Goal: Task Accomplishment & Management: Complete application form

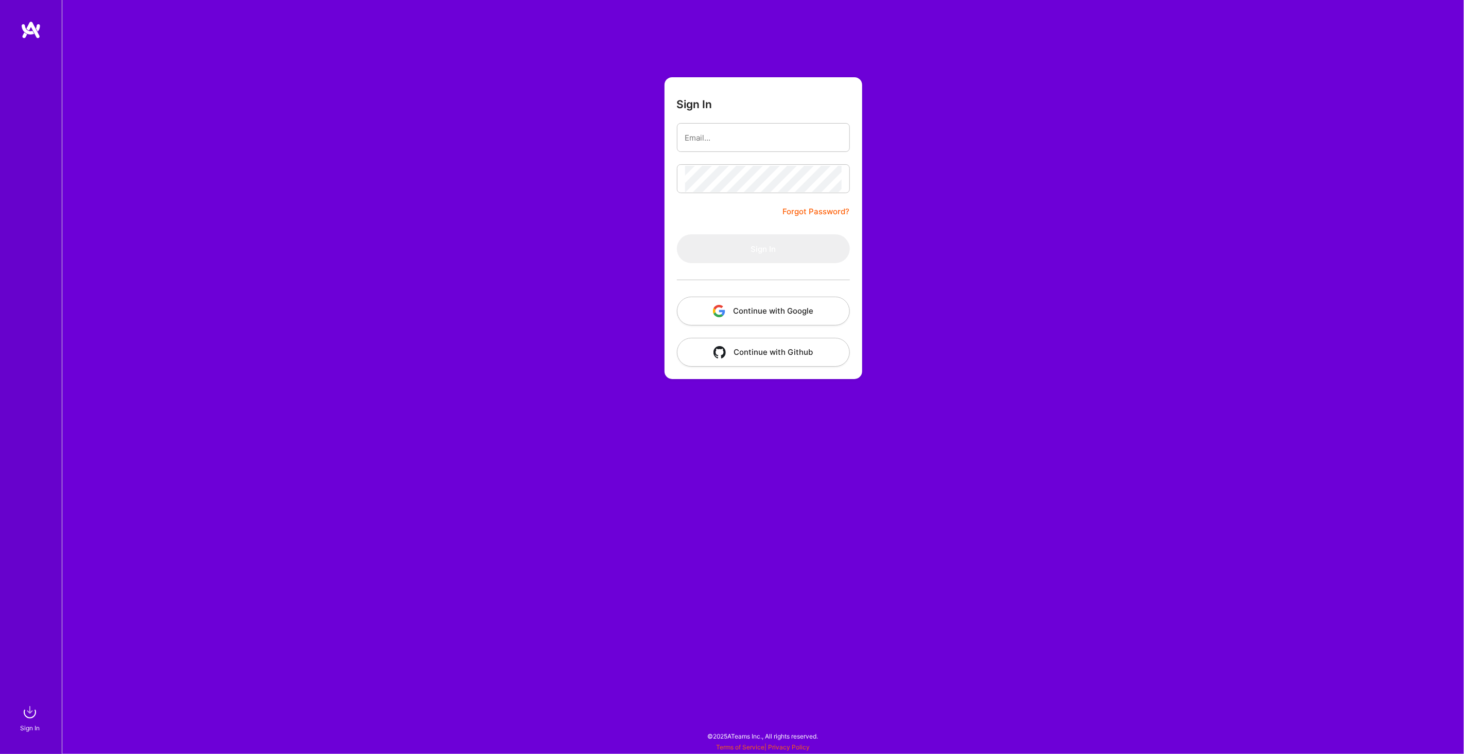
click at [739, 312] on button "Continue with Google" at bounding box center [763, 310] width 173 height 29
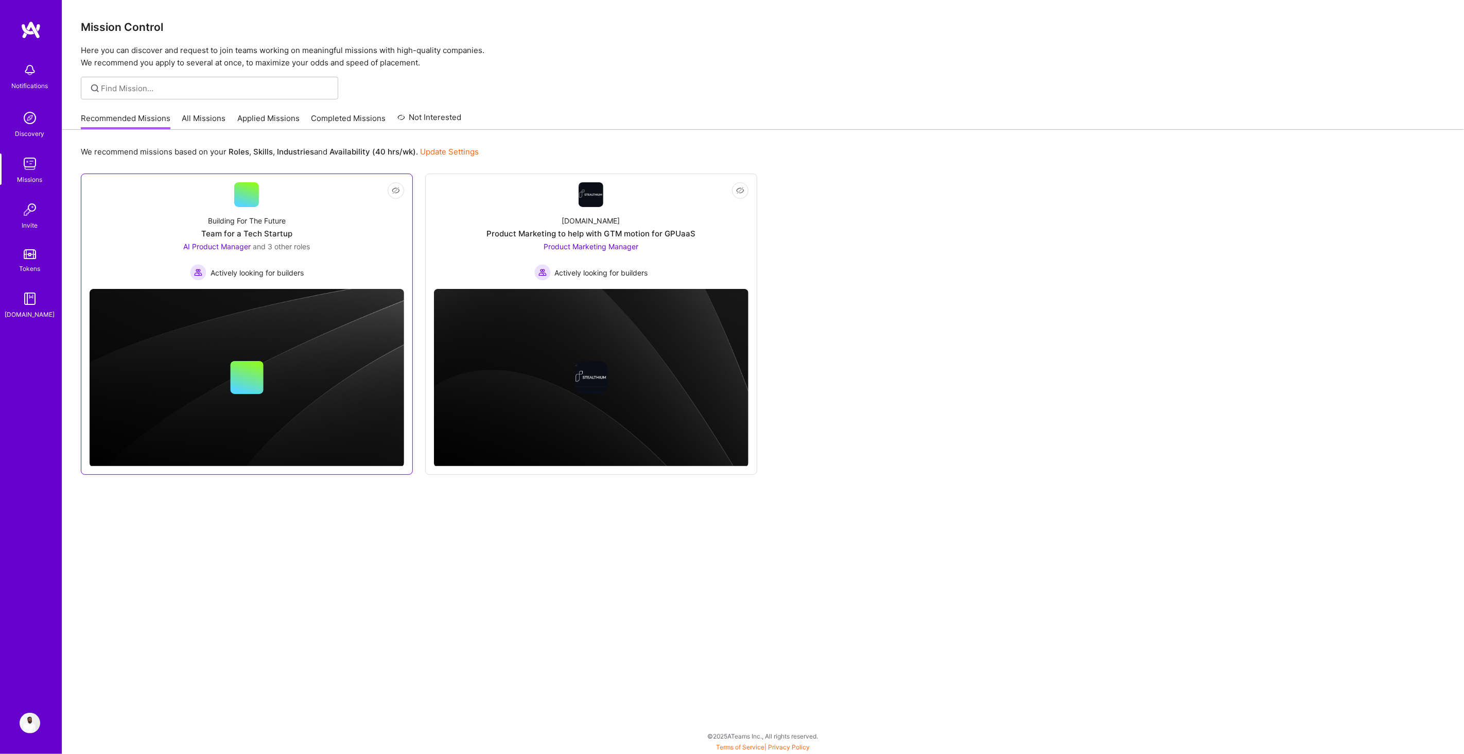
click at [253, 220] on div "Building For The Future" at bounding box center [247, 220] width 78 height 11
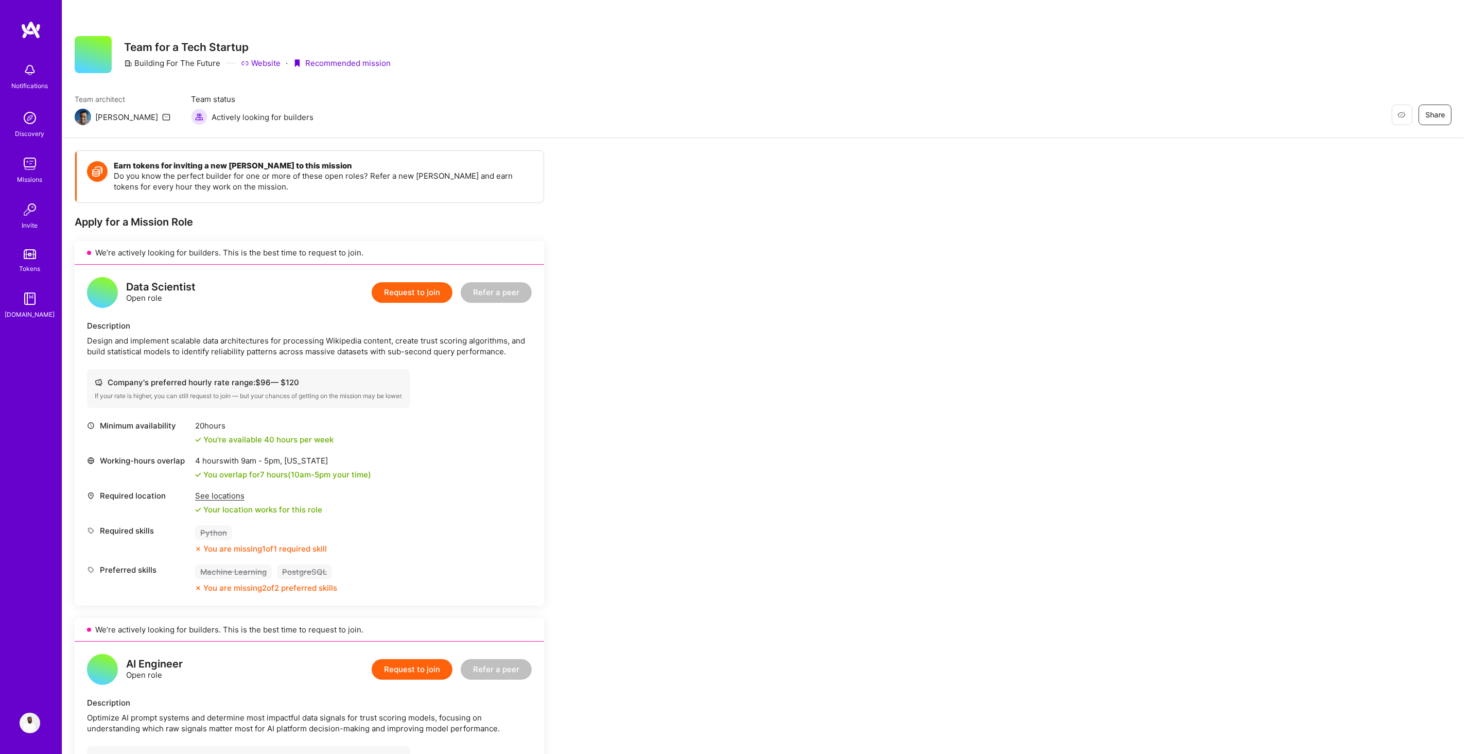
click at [31, 722] on img at bounding box center [30, 722] width 21 height 21
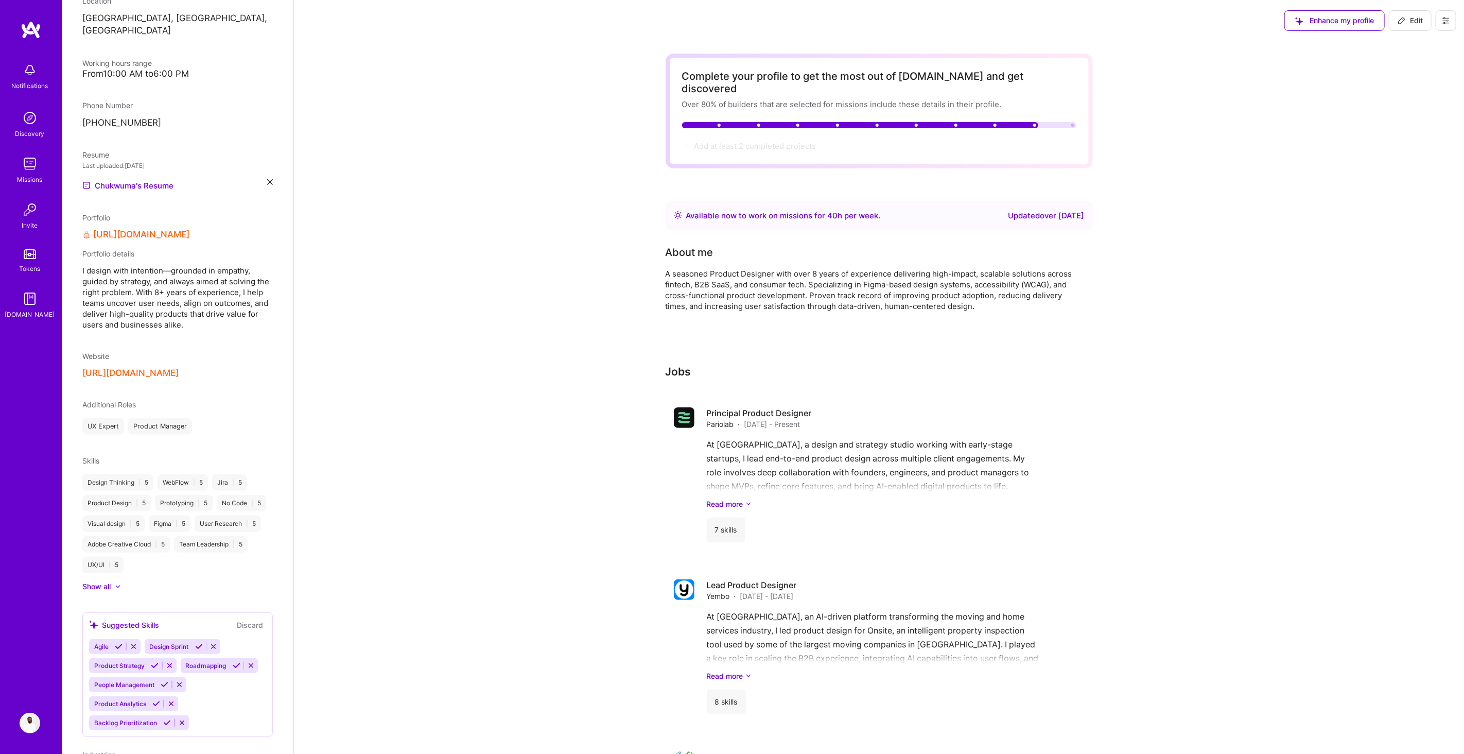
scroll to position [311, 0]
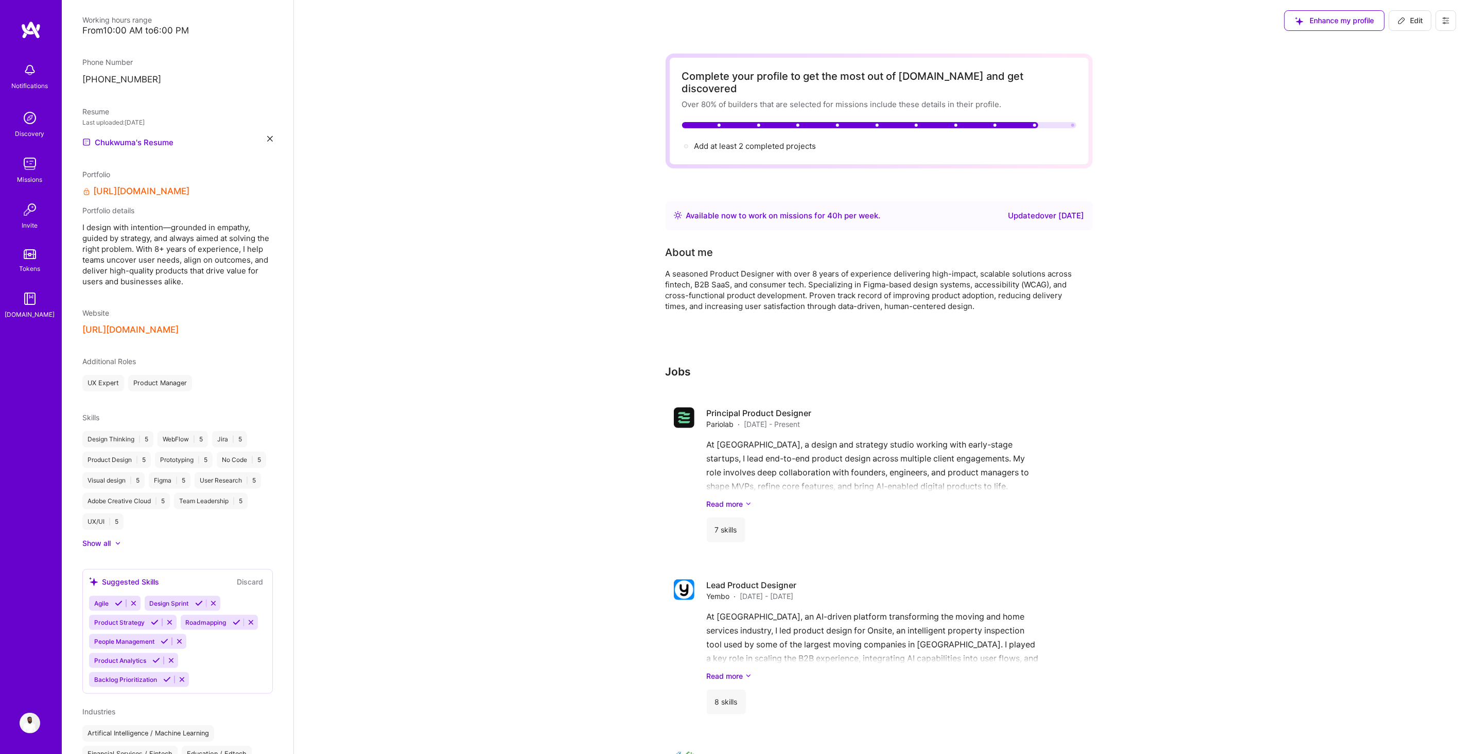
click at [151, 618] on icon at bounding box center [155, 622] width 8 height 8
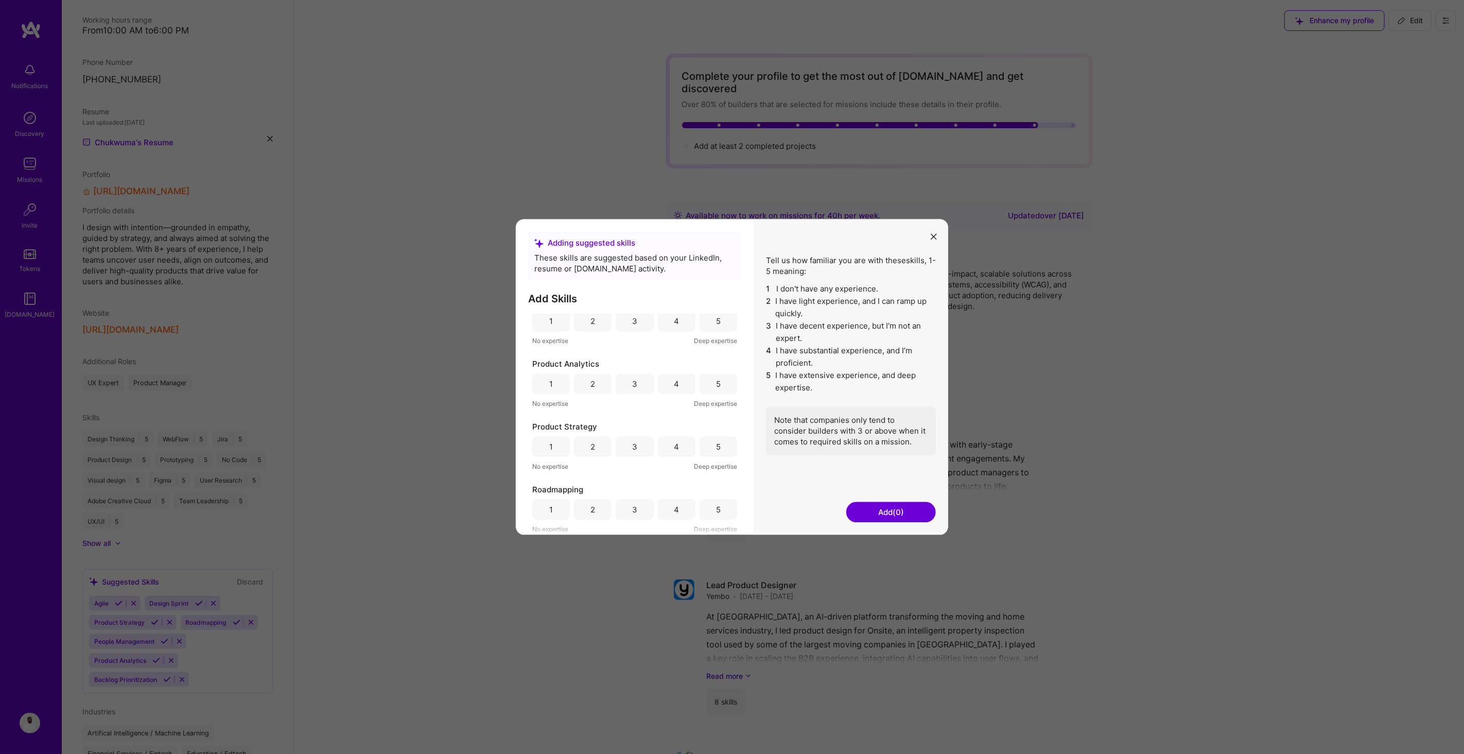
scroll to position [13, 0]
click at [716, 448] on div "5" at bounding box center [718, 446] width 5 height 11
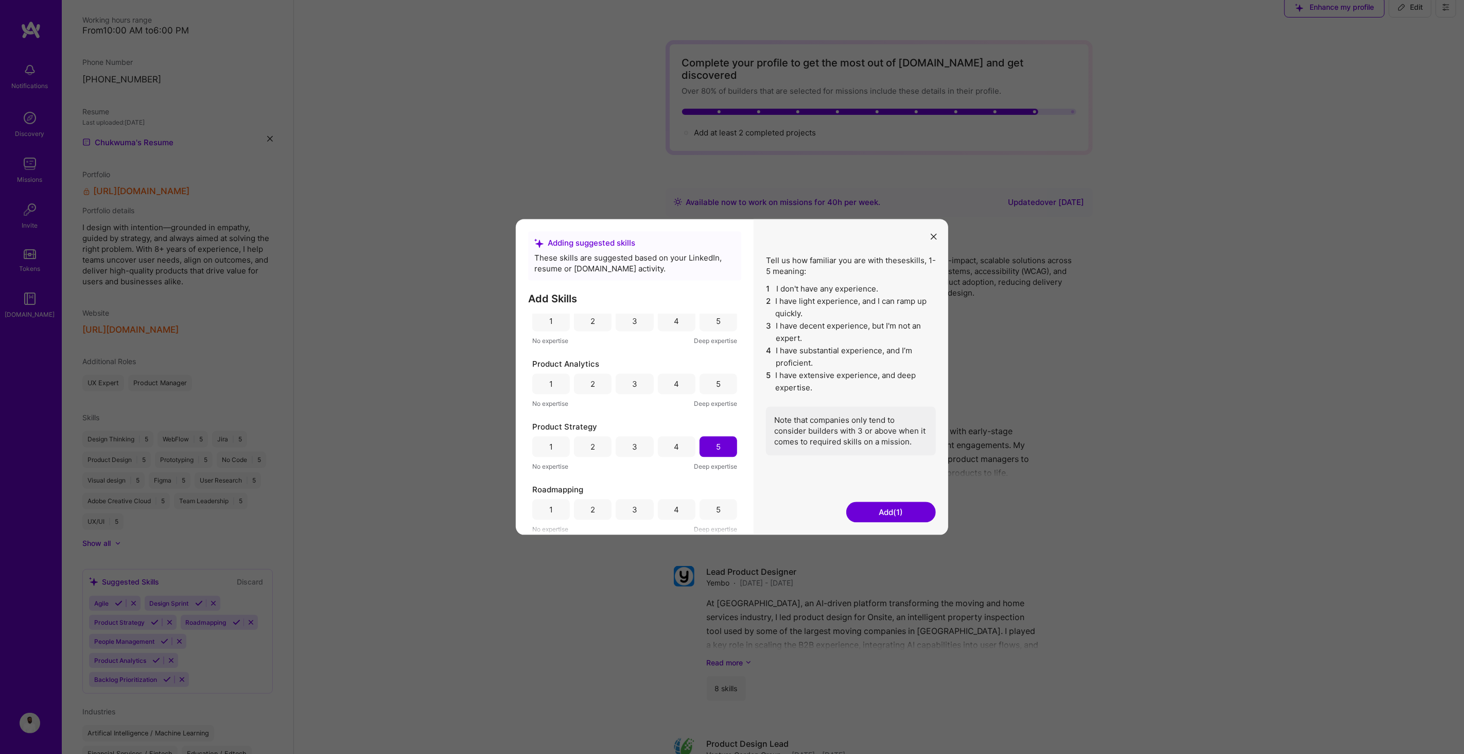
click at [885, 512] on button "Add (1)" at bounding box center [891, 512] width 90 height 21
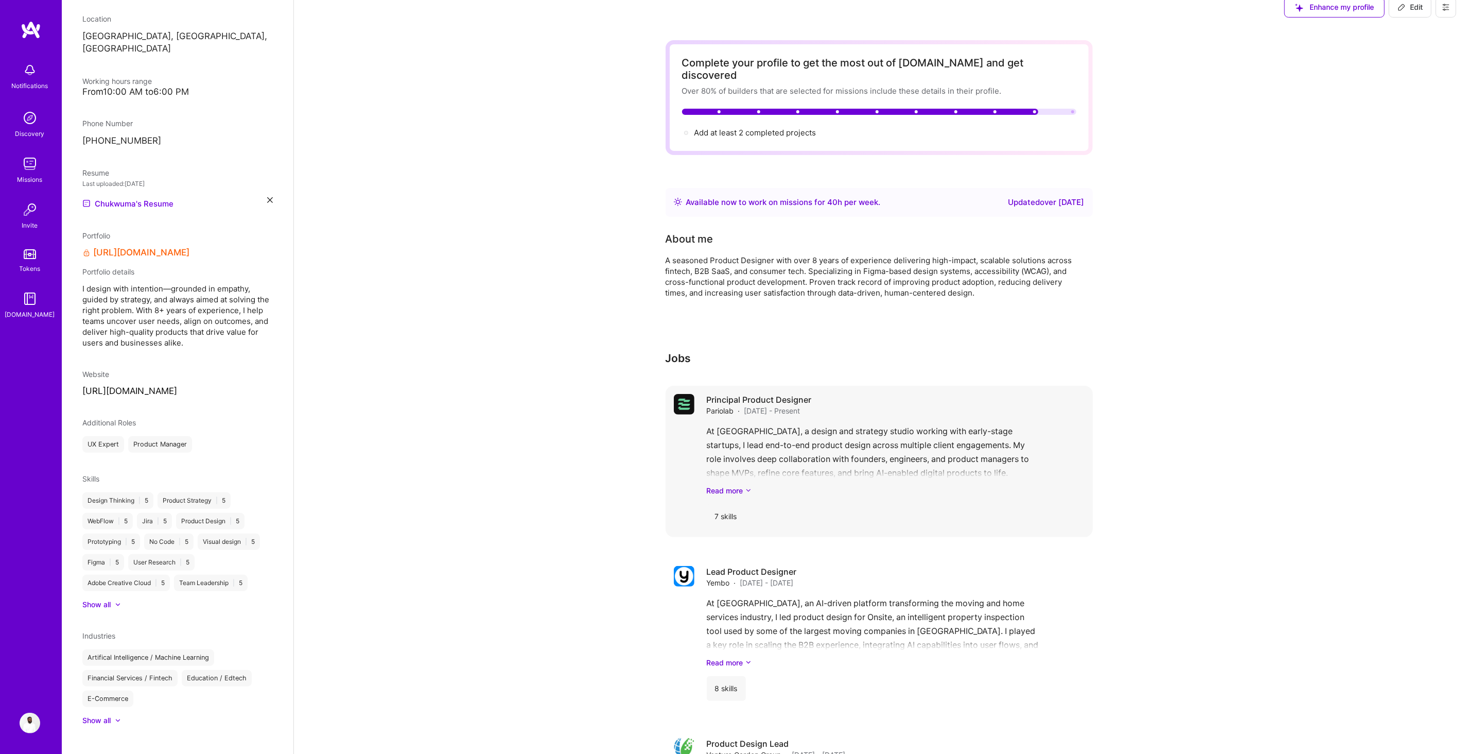
scroll to position [311, 0]
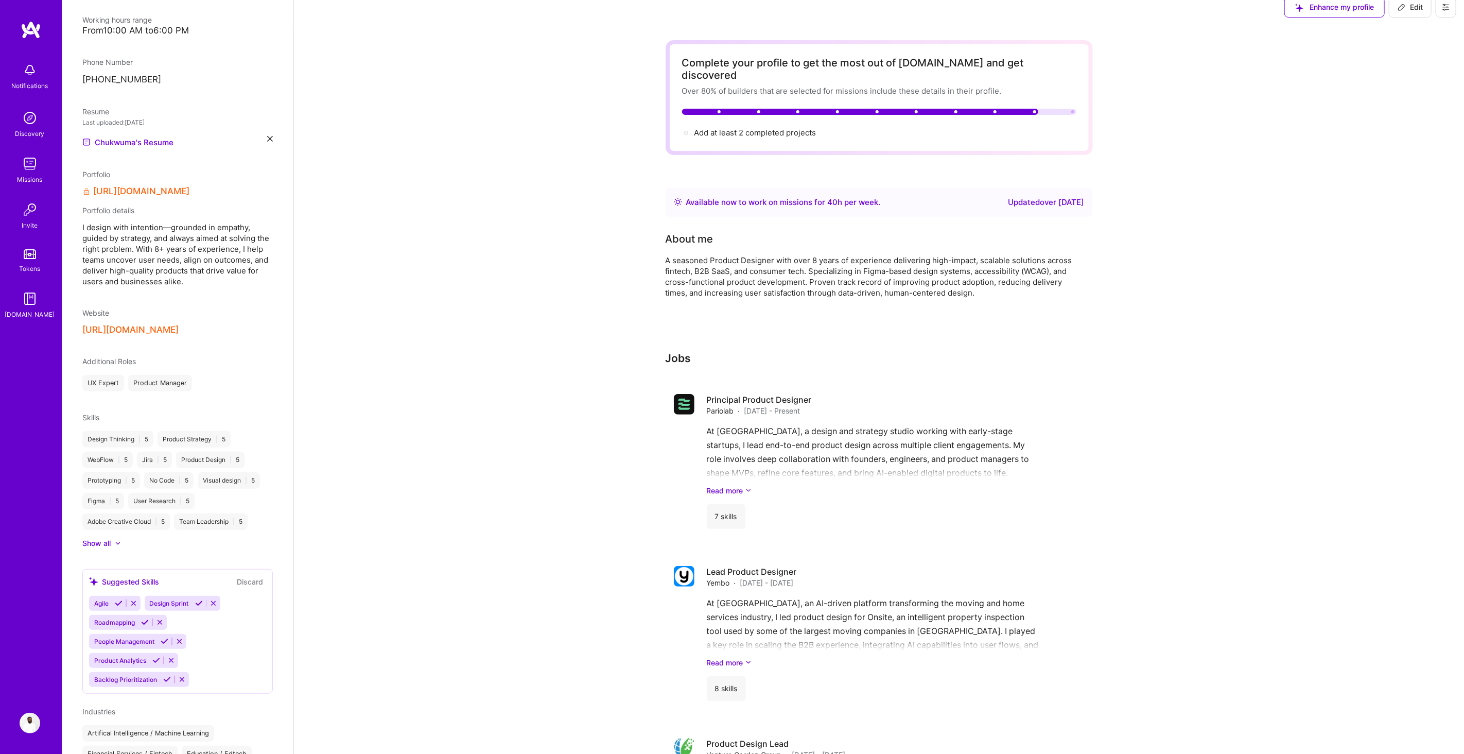
click at [144, 618] on icon at bounding box center [145, 622] width 8 height 8
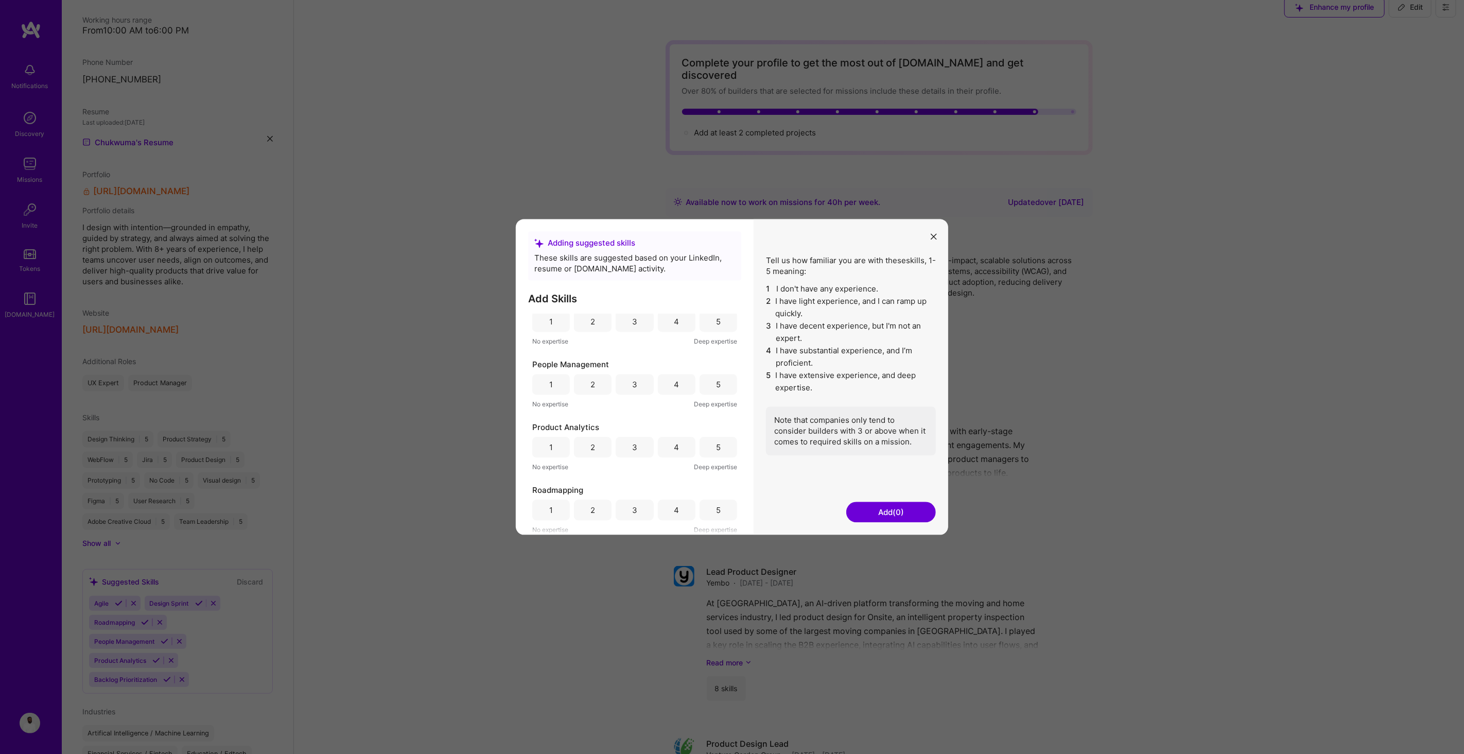
scroll to position [18, 0]
click at [712, 383] on div "5" at bounding box center [718, 384] width 38 height 21
click at [718, 510] on div "5" at bounding box center [718, 510] width 38 height 21
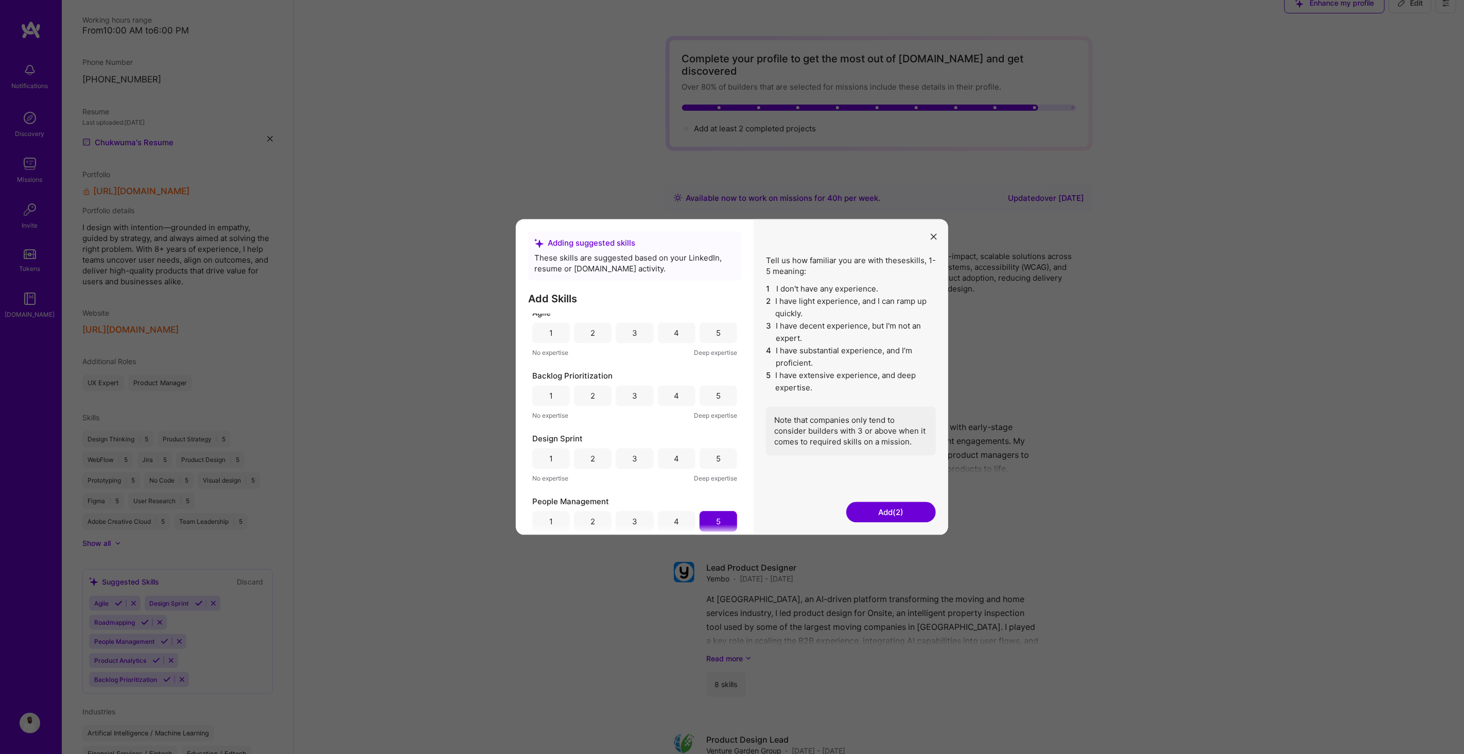
scroll to position [0, 0]
click at [666, 399] on div "4" at bounding box center [677, 401] width 38 height 21
click at [707, 464] on div "5" at bounding box center [718, 464] width 38 height 21
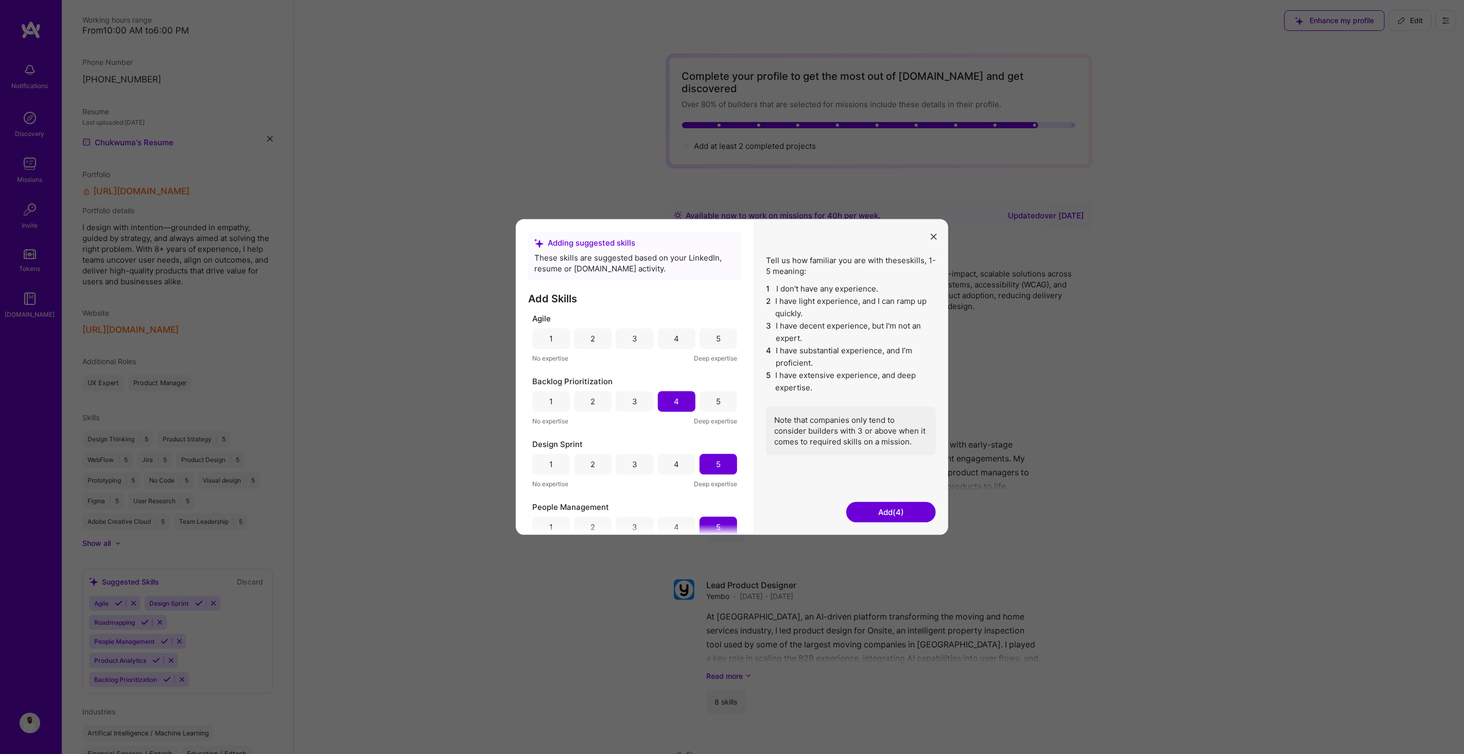
click at [710, 339] on div "5" at bounding box center [718, 338] width 38 height 21
click at [871, 513] on button "Add (5)" at bounding box center [891, 512] width 90 height 21
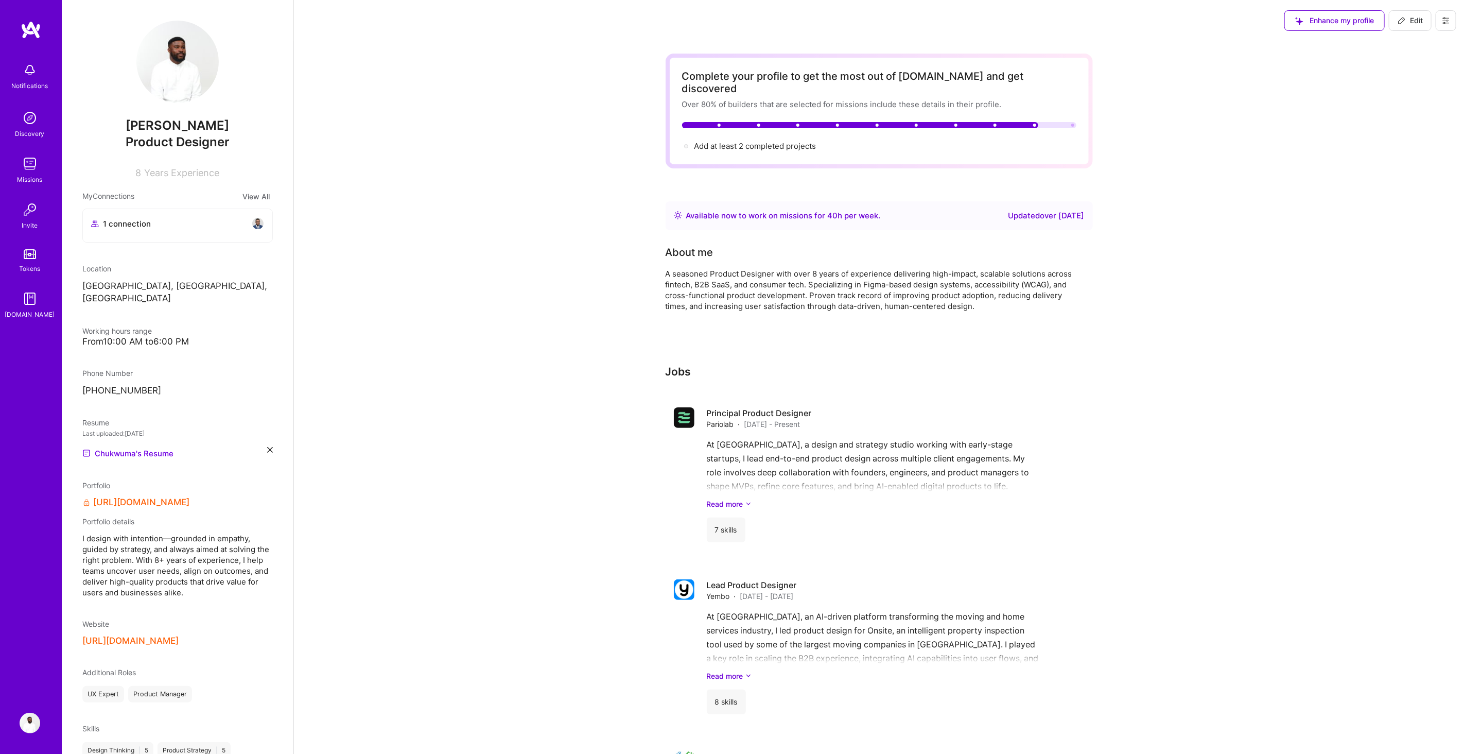
click at [30, 118] on img at bounding box center [30, 118] width 21 height 21
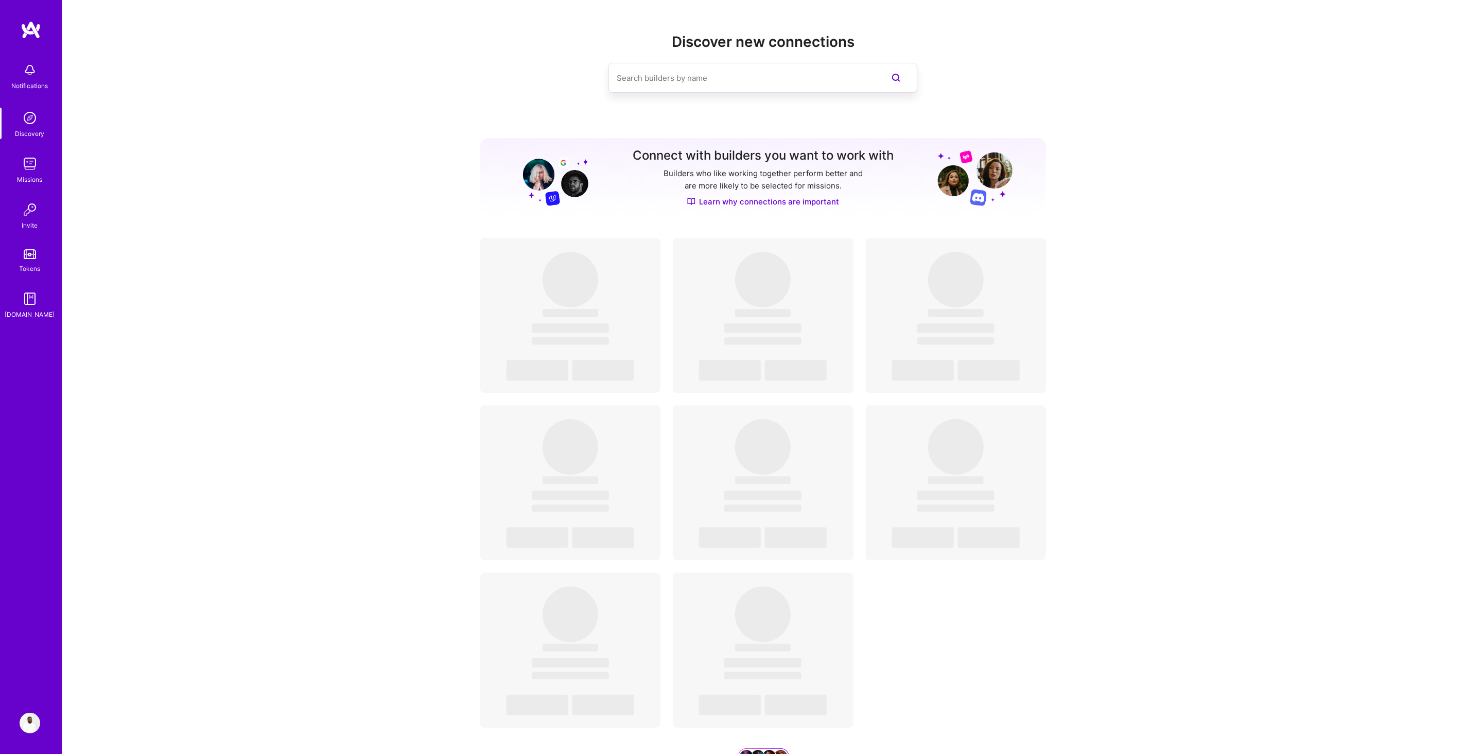
click at [32, 170] on img at bounding box center [30, 163] width 21 height 21
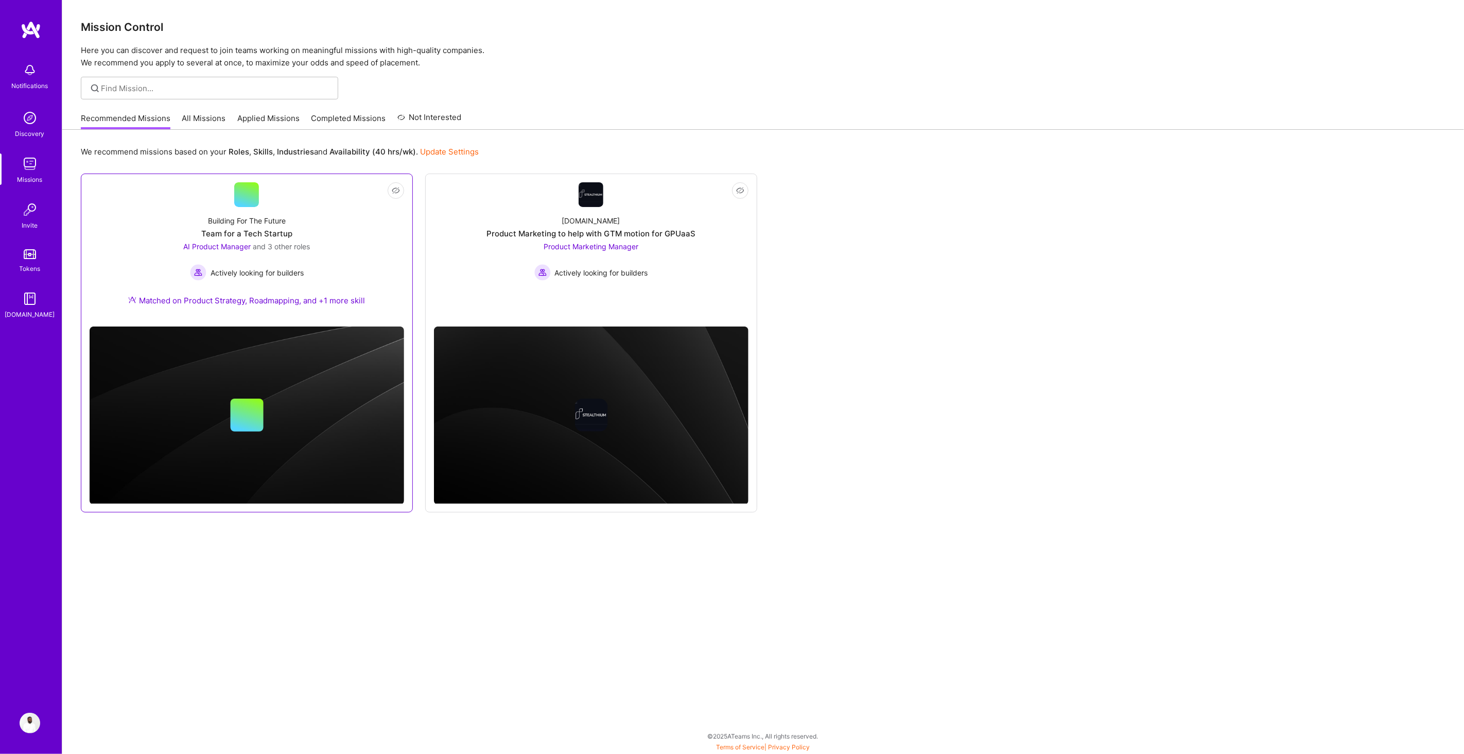
click at [345, 279] on div "Building For The Future Team for a Tech Startup AI Product Manager and 3 other …" at bounding box center [247, 262] width 314 height 111
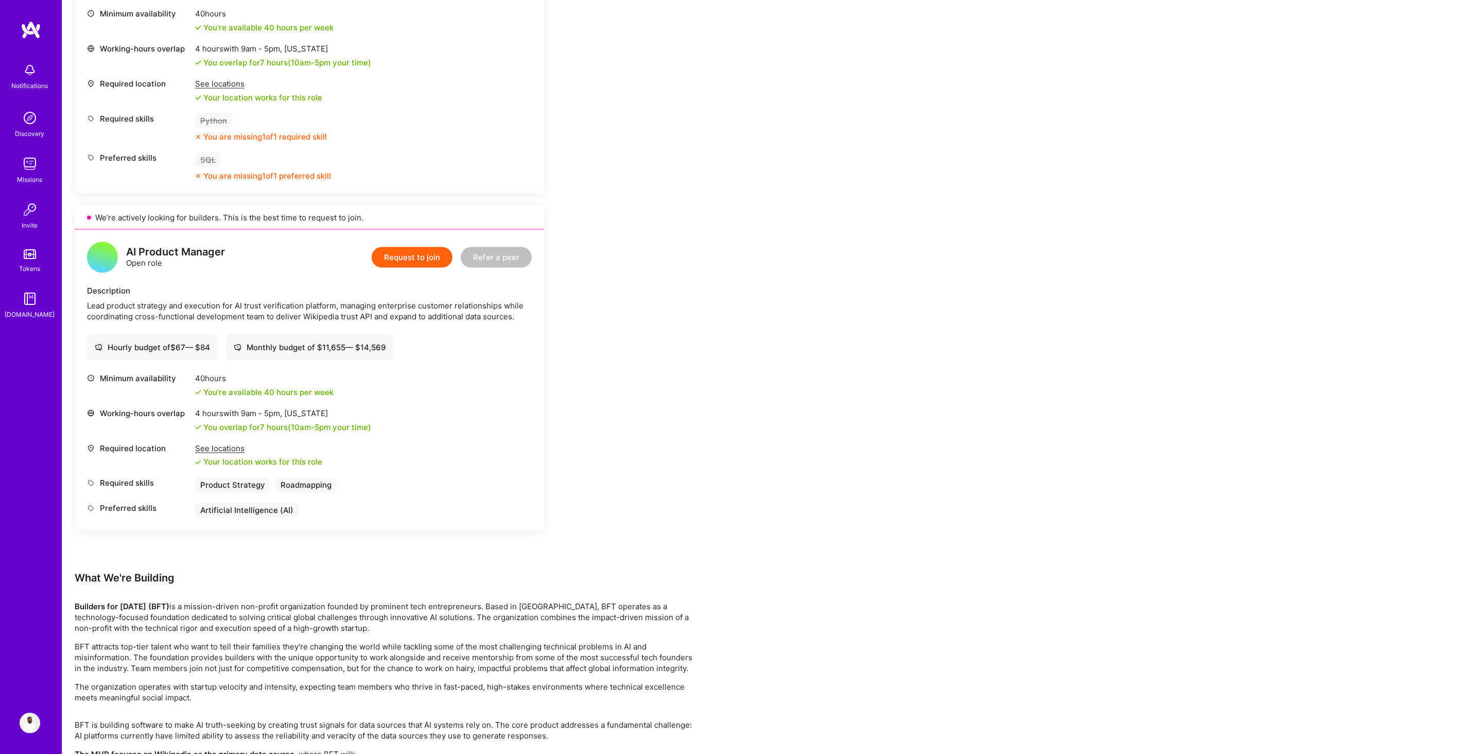
scroll to position [1191, 0]
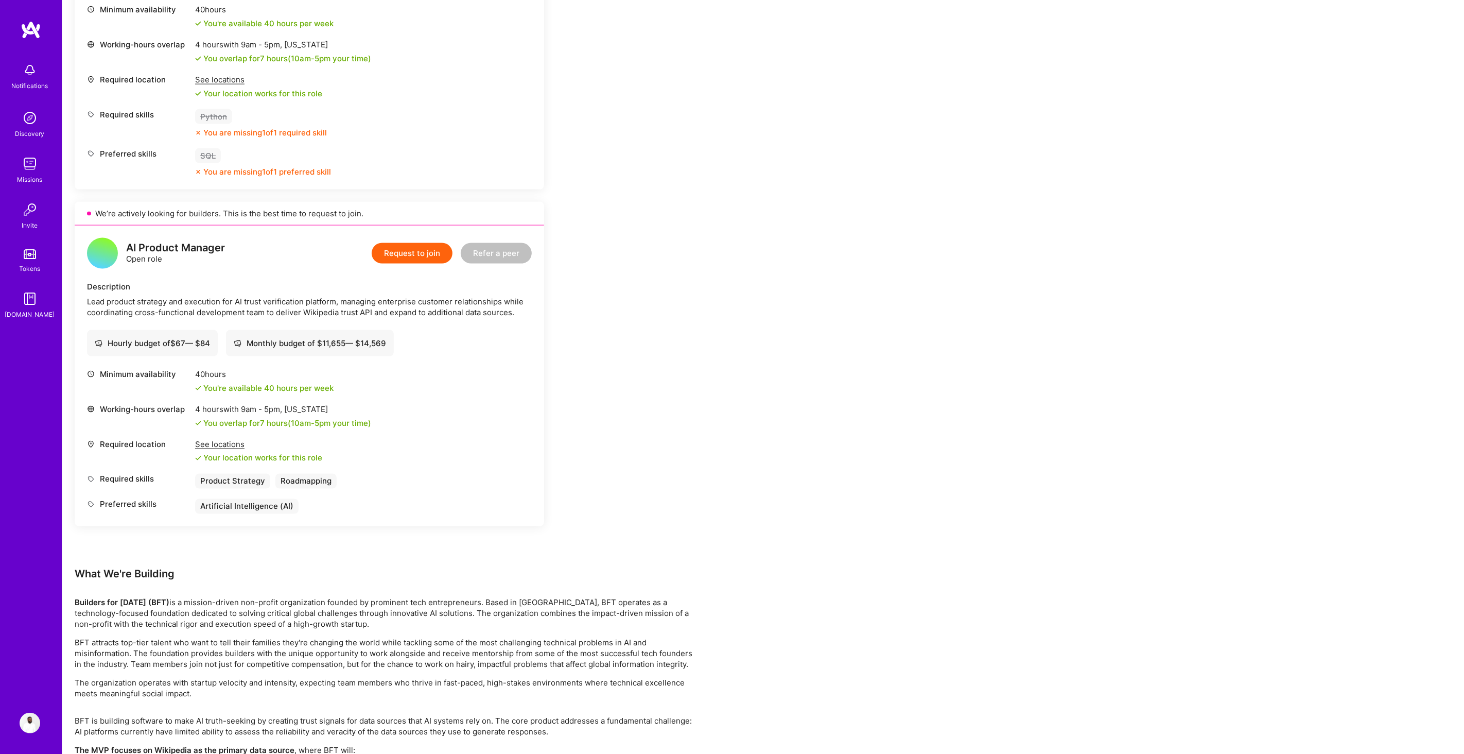
click at [416, 255] on button "Request to join" at bounding box center [412, 253] width 81 height 21
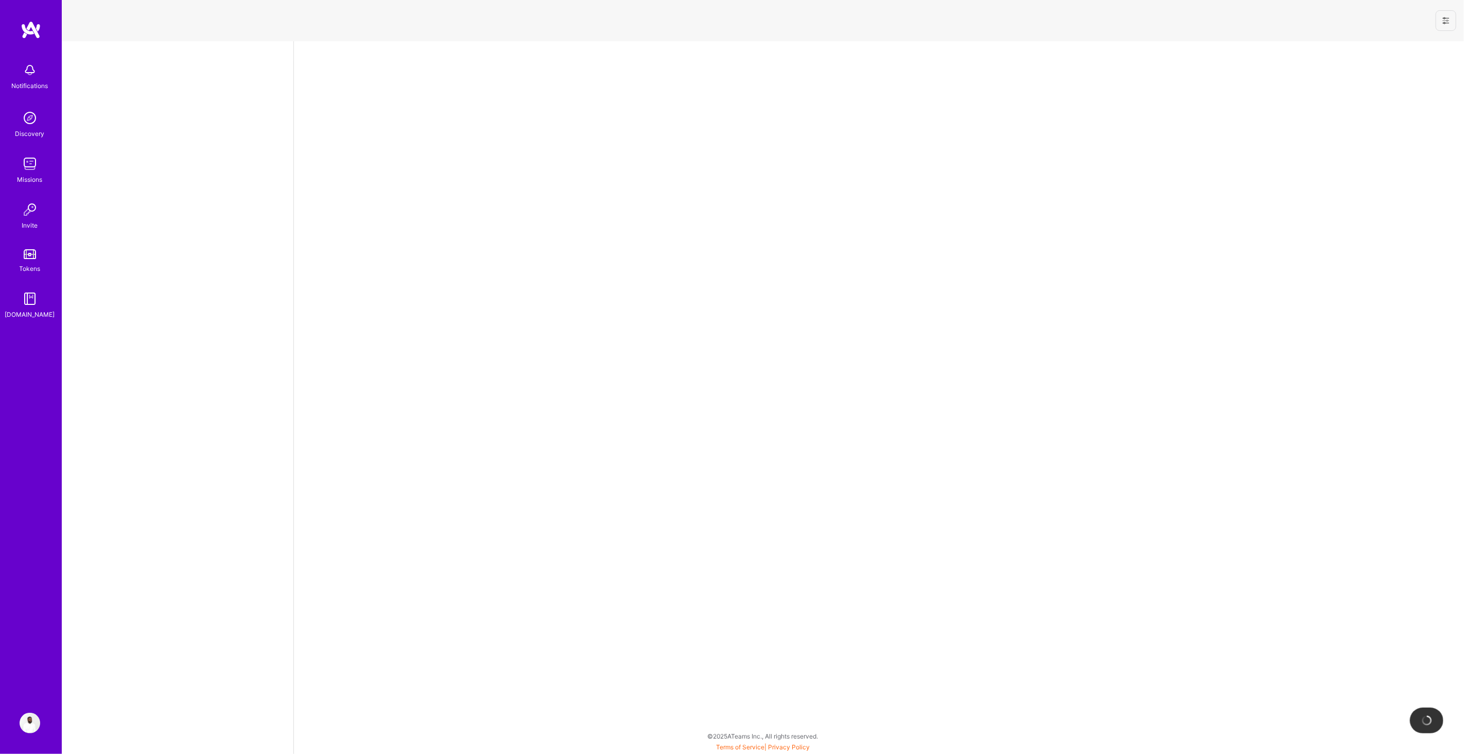
select select "CA"
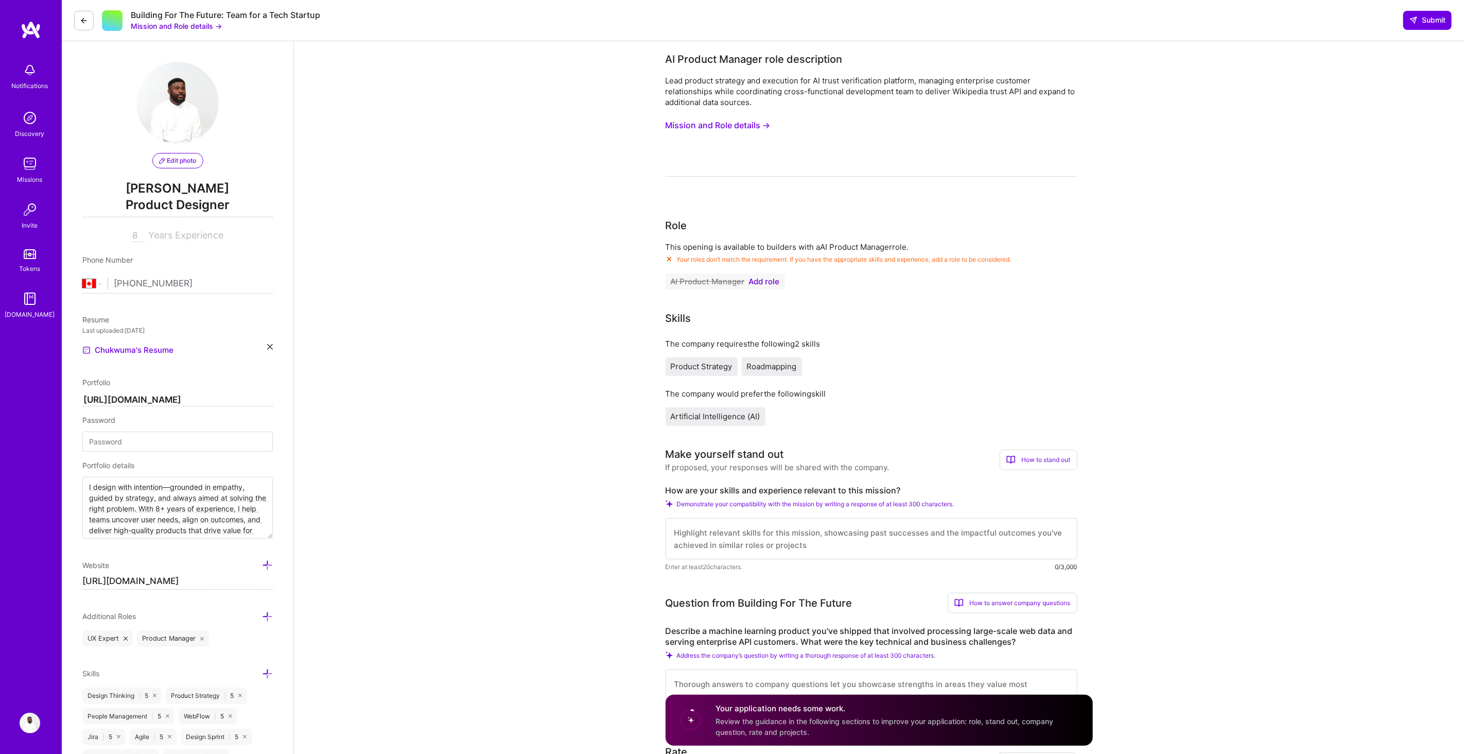
click at [31, 725] on img at bounding box center [30, 722] width 21 height 21
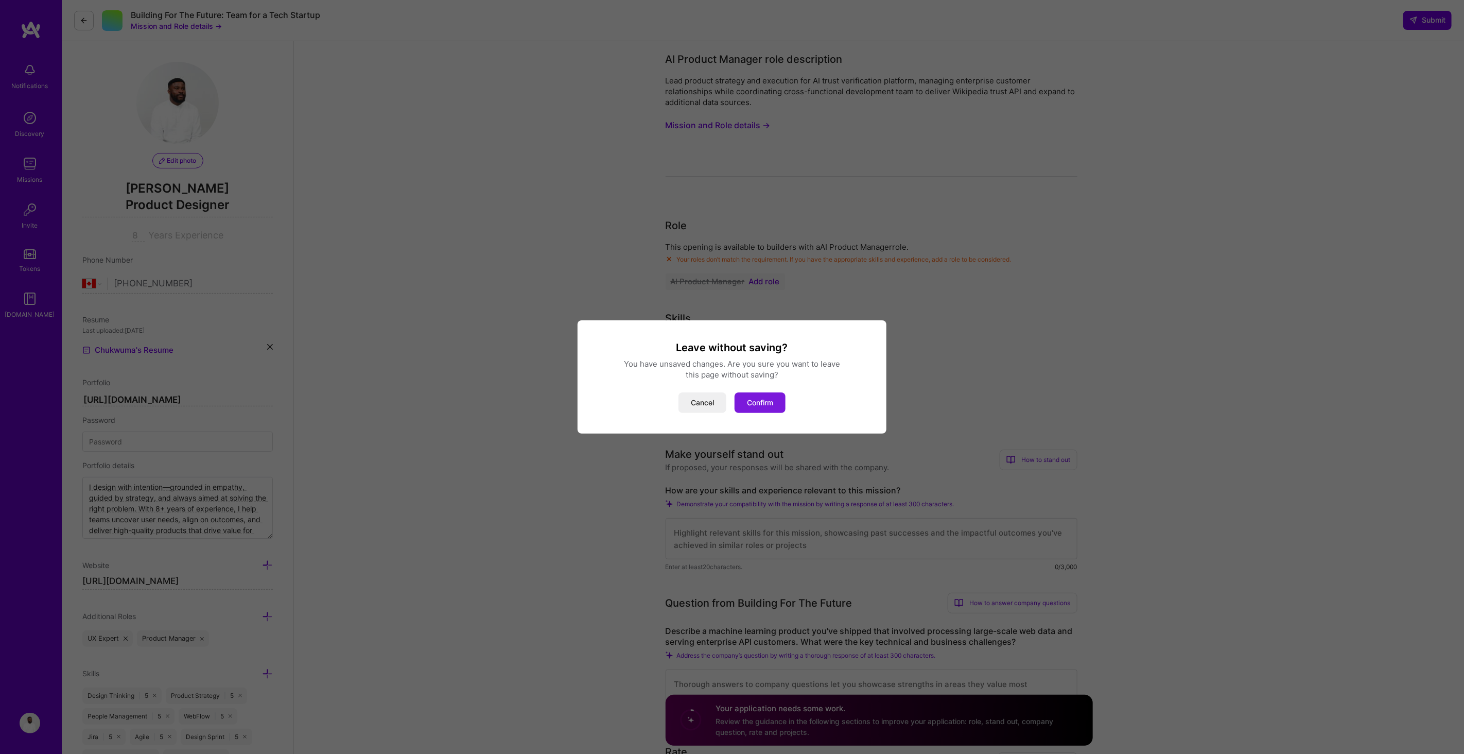
click at [760, 399] on button "Confirm" at bounding box center [759, 402] width 51 height 21
